Goal: Transaction & Acquisition: Purchase product/service

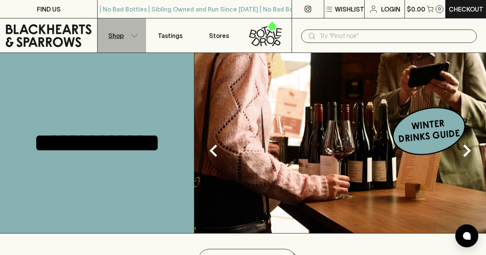
click at [128, 37] on button "Shop" at bounding box center [121, 35] width 48 height 34
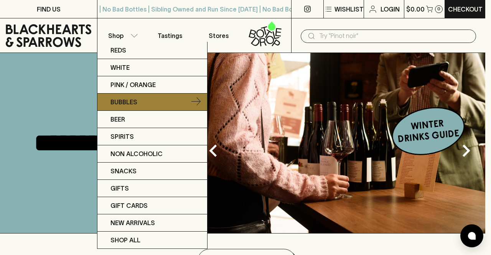
click at [127, 101] on p "Bubbles" at bounding box center [124, 101] width 27 height 9
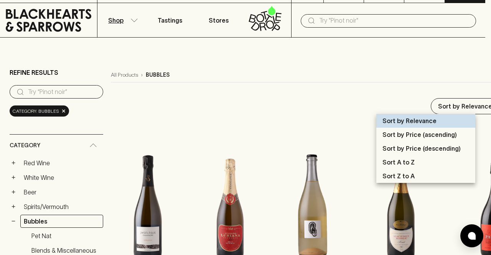
click at [461, 105] on div at bounding box center [245, 127] width 491 height 255
click at [479, 89] on div at bounding box center [245, 127] width 491 height 255
click at [480, 149] on div at bounding box center [245, 127] width 491 height 255
click at [315, 132] on div at bounding box center [245, 127] width 491 height 255
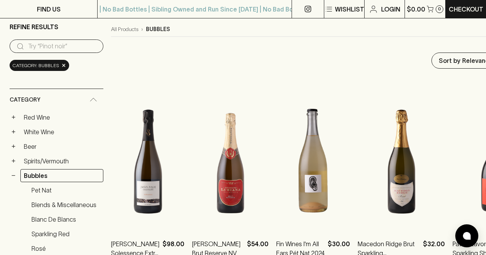
scroll to position [61, 0]
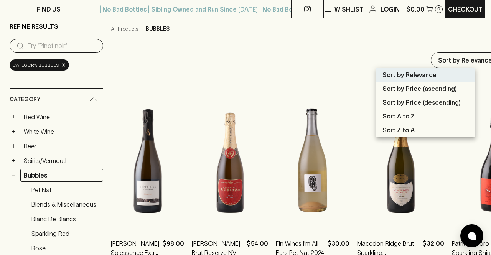
click at [154, 40] on div at bounding box center [245, 127] width 491 height 255
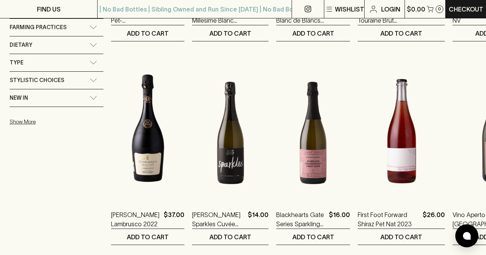
scroll to position [507, 0]
